Goal: Task Accomplishment & Management: Use online tool/utility

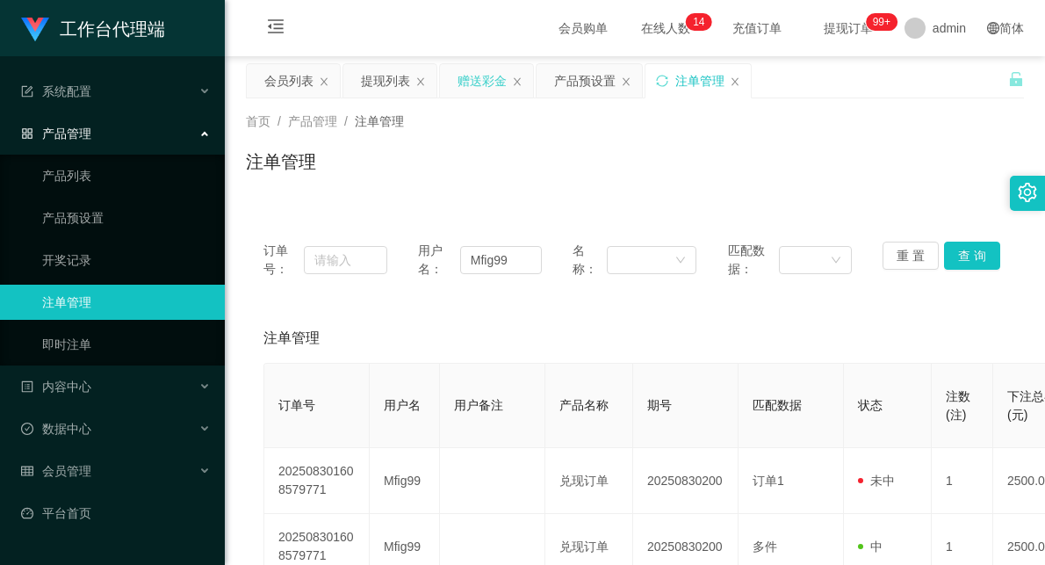
click at [473, 83] on div "赠送彩金" at bounding box center [482, 80] width 49 height 33
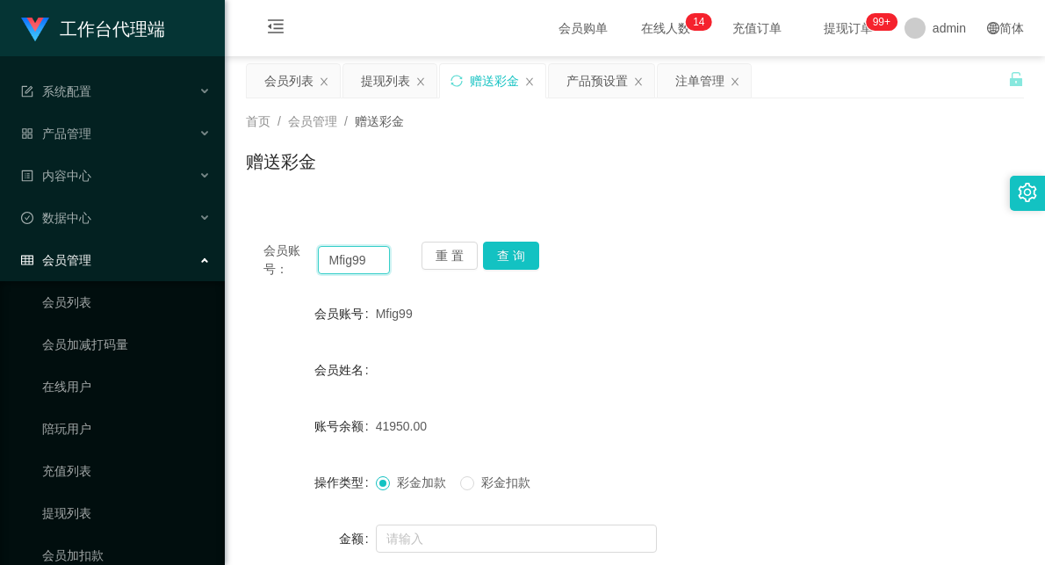
click at [350, 259] on input "Mfig99" at bounding box center [354, 260] width 72 height 28
paste input "shanghi"
type input "shanghi"
click at [504, 246] on button "查 询" at bounding box center [511, 256] width 56 height 28
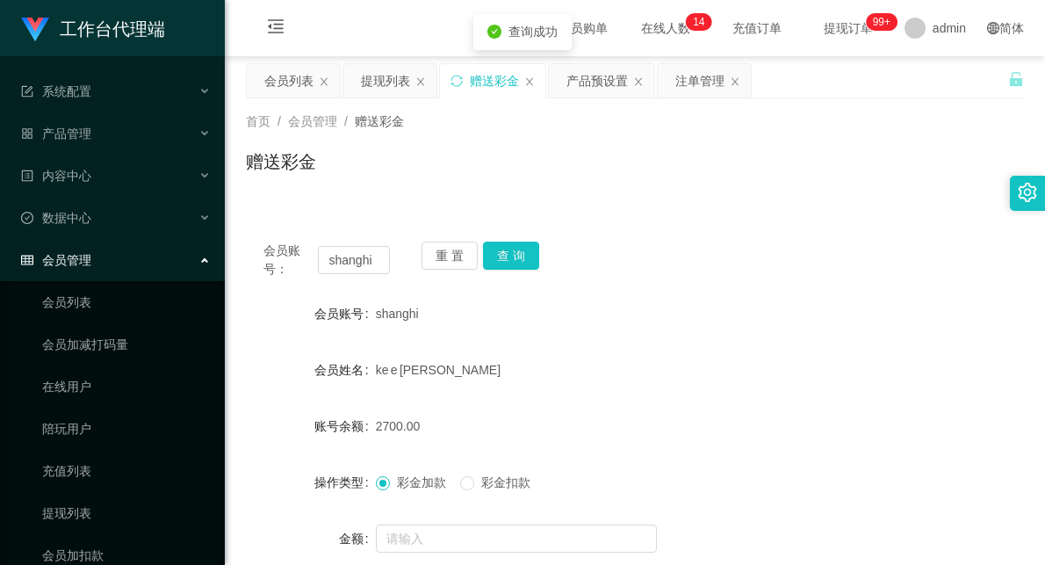
drag, startPoint x: 562, startPoint y: 397, endPoint x: 562, endPoint y: 407, distance: 9.7
click at [562, 400] on form "会员账号 shanghi 会员姓名 ke e [PERSON_NAME] 账号余额 2700.00 操作类型 彩金加款 彩金扣款 金额 确 定" at bounding box center [635, 454] width 778 height 316
click at [466, 532] on input "text" at bounding box center [516, 538] width 281 height 28
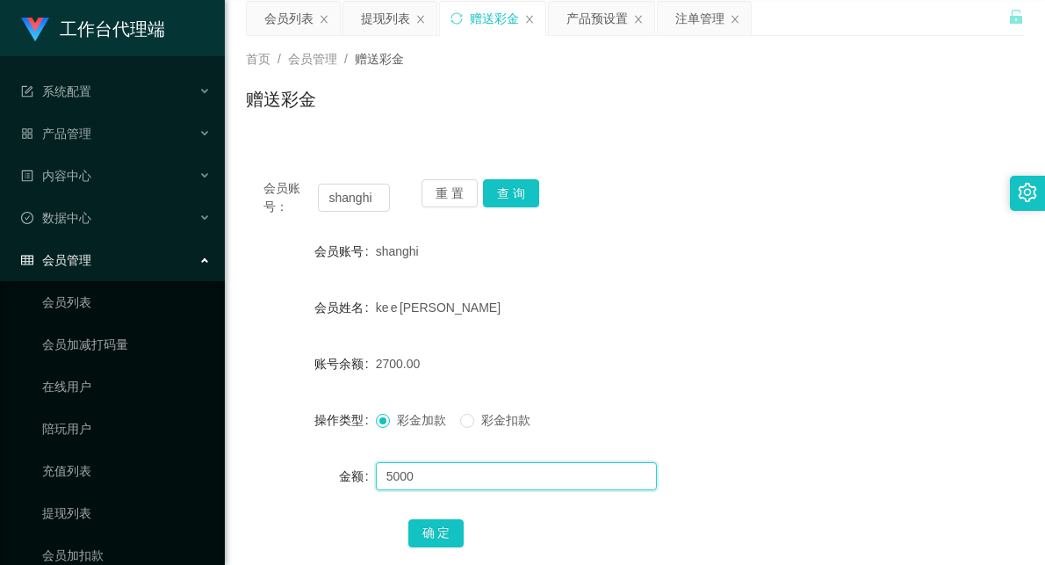
scroll to position [98, 0]
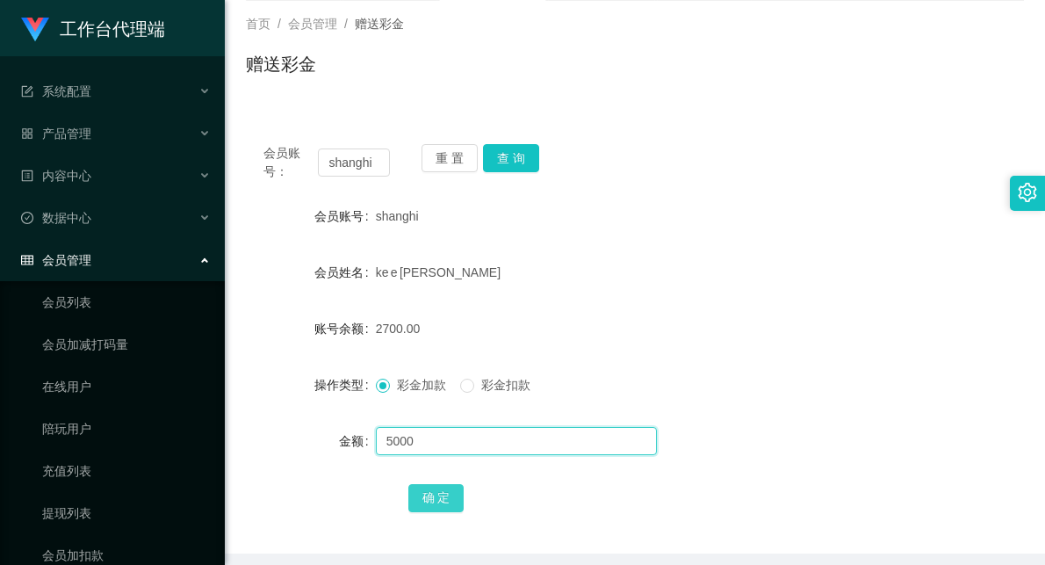
type input "5000"
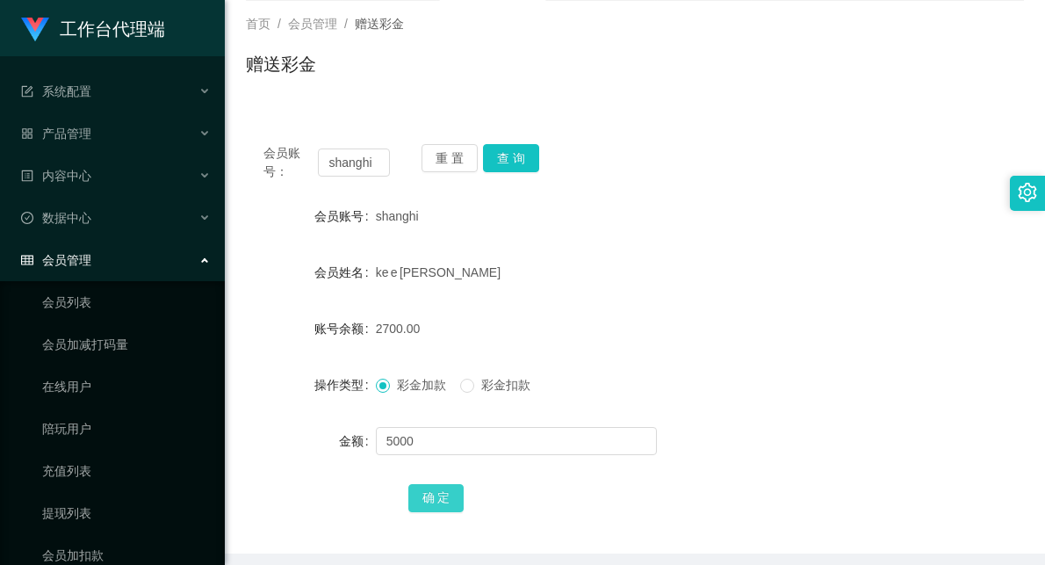
click at [437, 490] on button "确 定" at bounding box center [436, 498] width 56 height 28
click at [626, 303] on form "会员账号 shanghi 会员姓名 ke e [PERSON_NAME] 账号余额 7700.00 操作类型 彩金加款 彩金扣款 金额 确 定" at bounding box center [635, 357] width 778 height 316
